Goal: Task Accomplishment & Management: Manage account settings

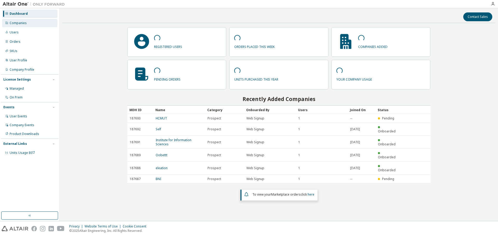
click at [33, 25] on div "Companies" at bounding box center [29, 23] width 55 height 8
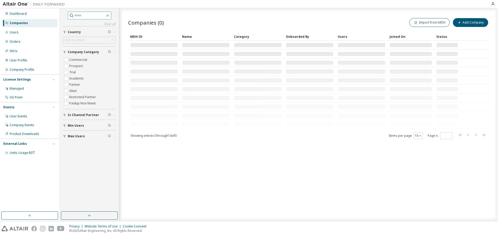
click at [80, 16] on input "text" at bounding box center [89, 15] width 31 height 5
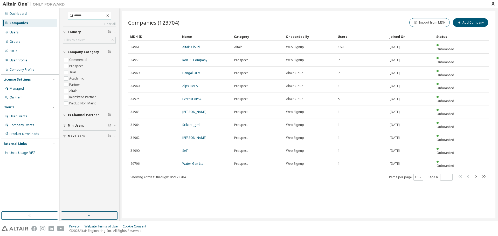
type input "******"
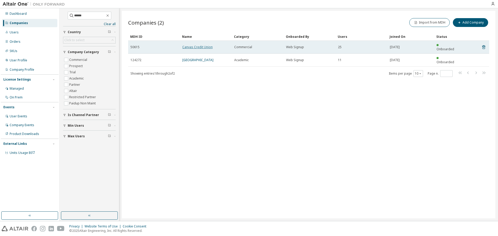
click at [197, 45] on link "Canvas Credit Union" at bounding box center [197, 47] width 30 height 4
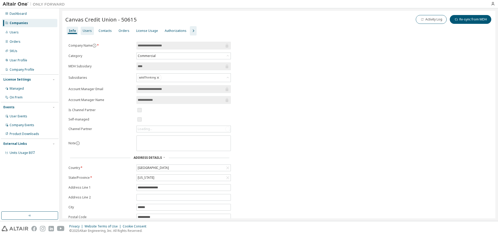
click at [84, 31] on div "Users" at bounding box center [87, 31] width 9 height 4
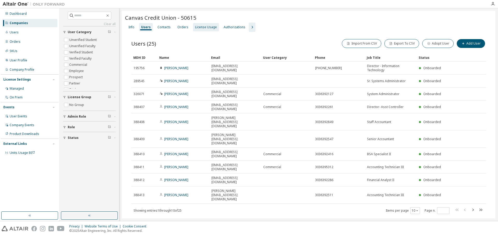
click at [199, 27] on div "License Usage" at bounding box center [206, 27] width 22 height 4
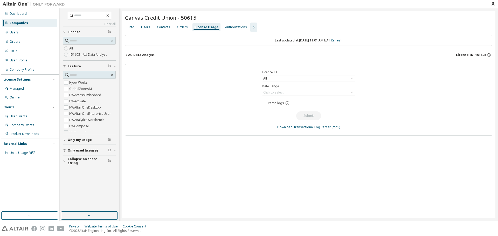
click at [127, 53] on icon "button" at bounding box center [126, 54] width 3 height 3
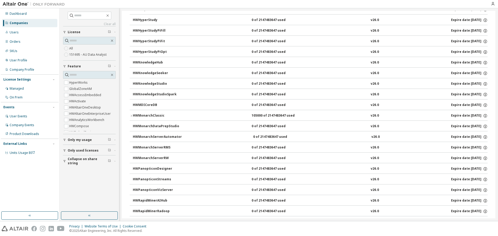
scroll to position [208, 0]
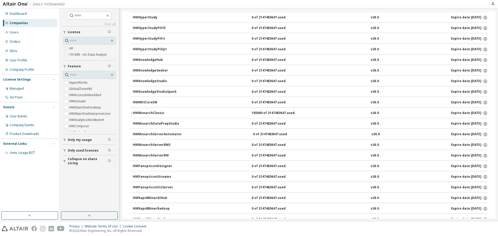
click at [131, 112] on icon "button" at bounding box center [131, 113] width 3 height 3
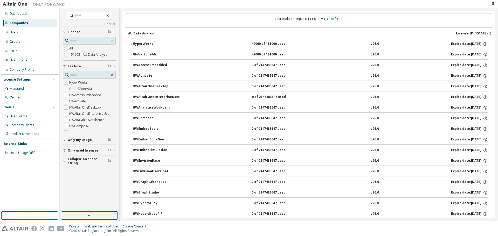
scroll to position [0, 0]
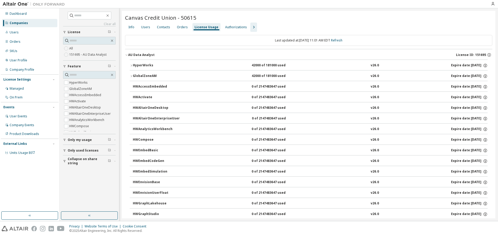
click at [132, 76] on icon "button" at bounding box center [131, 76] width 3 height 3
